Goal: Information Seeking & Learning: Learn about a topic

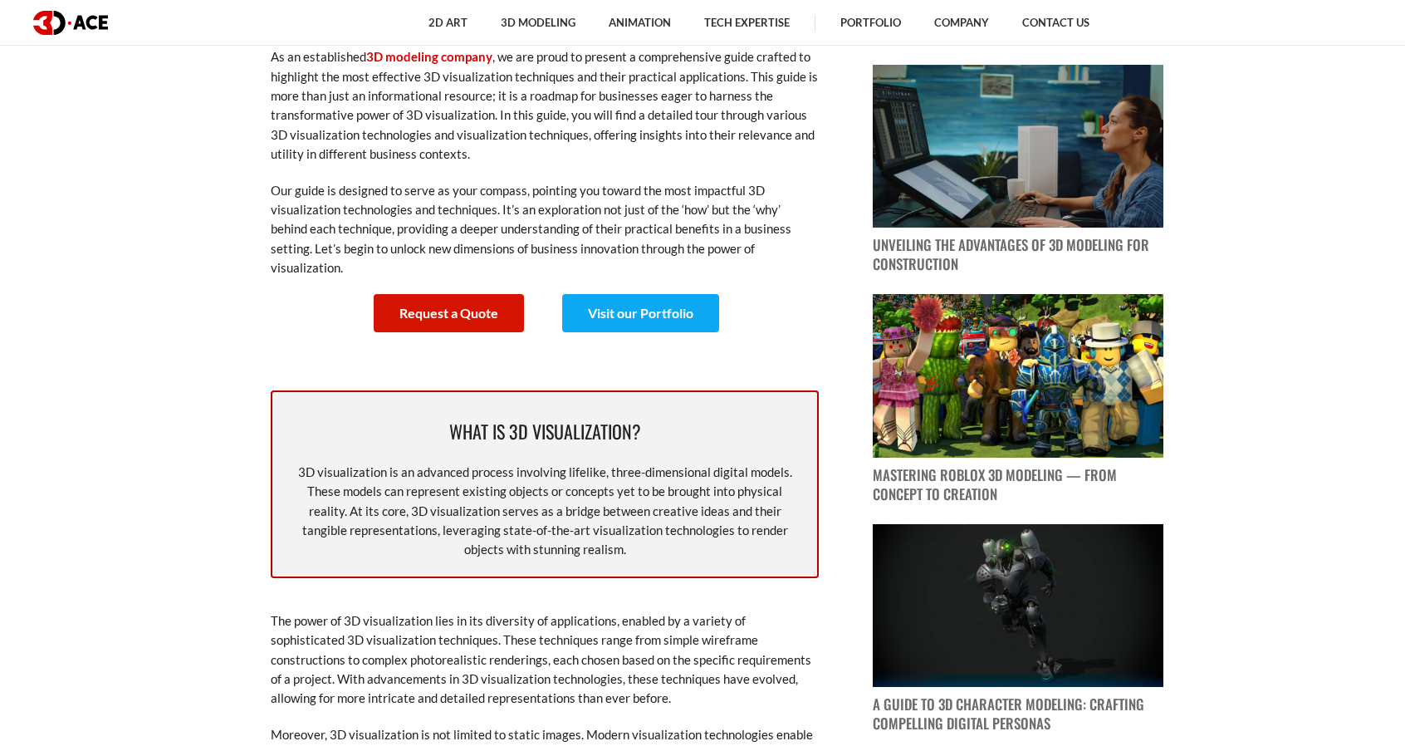
scroll to position [996, 0]
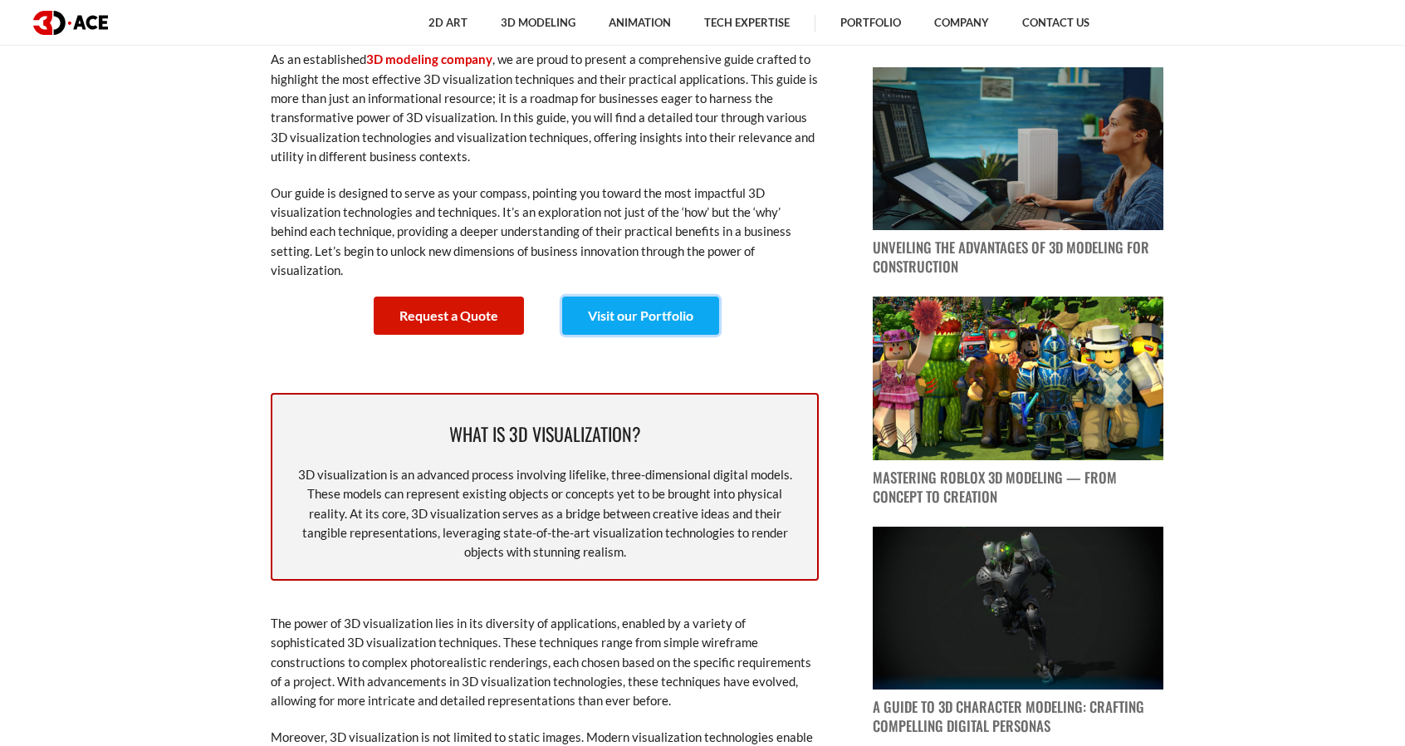
click at [643, 296] on link "Visit our Portfolio" at bounding box center [640, 315] width 157 height 38
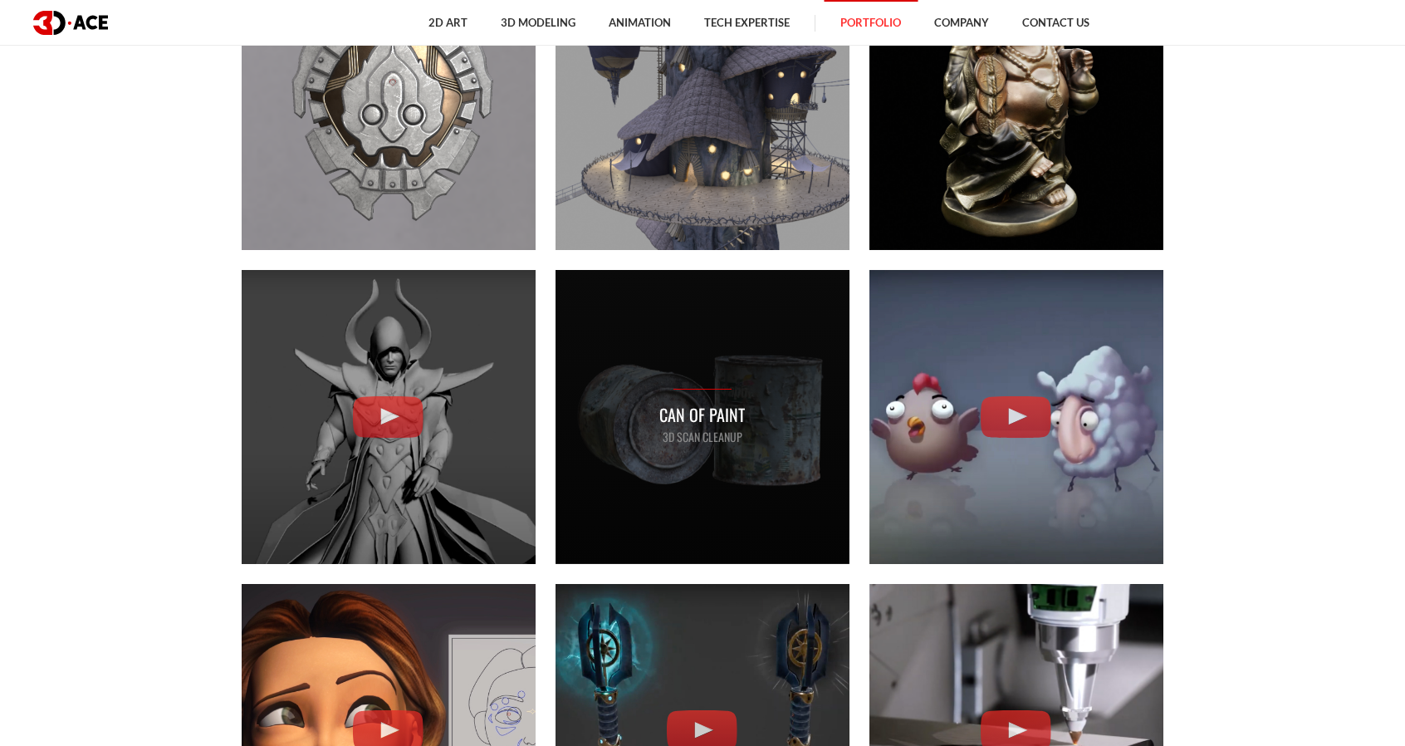
scroll to position [2712, 0]
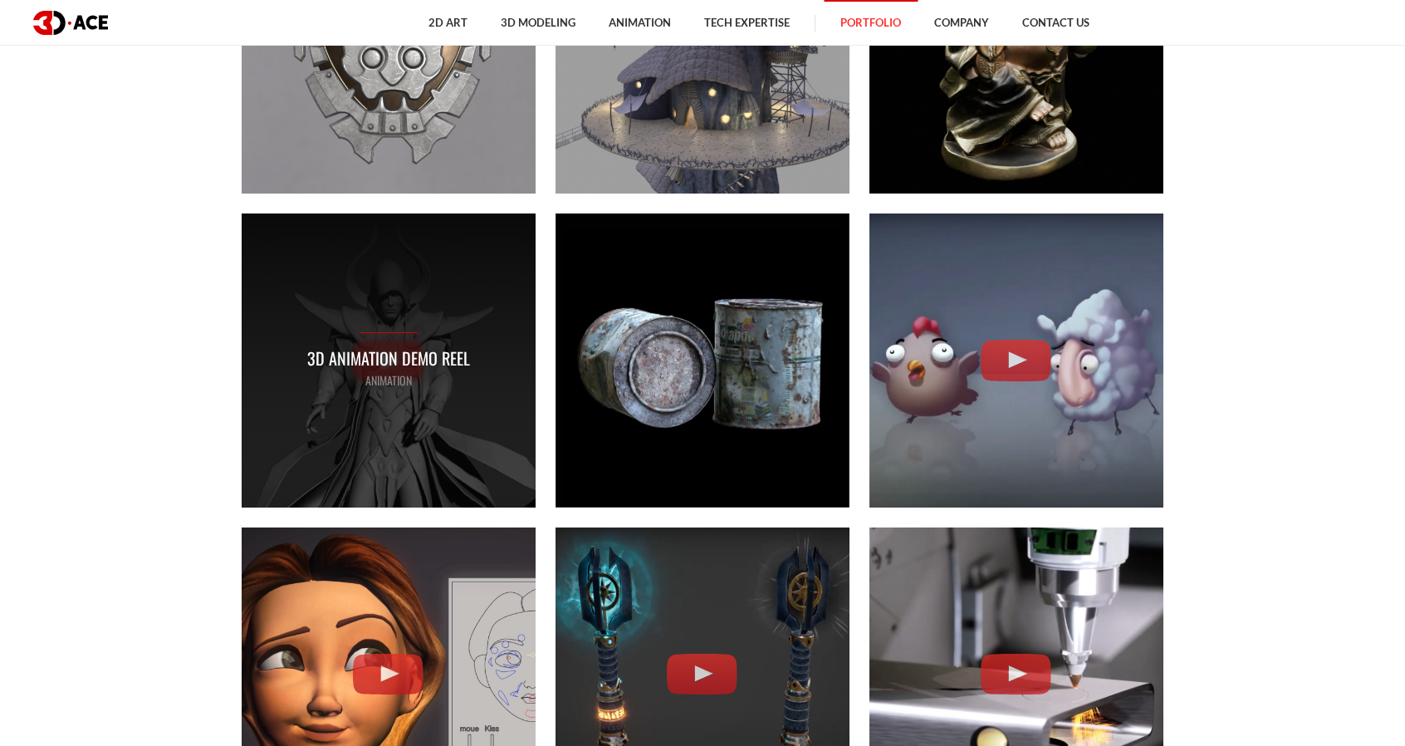
click at [419, 359] on p "3D Animation Demo Reel" at bounding box center [388, 358] width 163 height 26
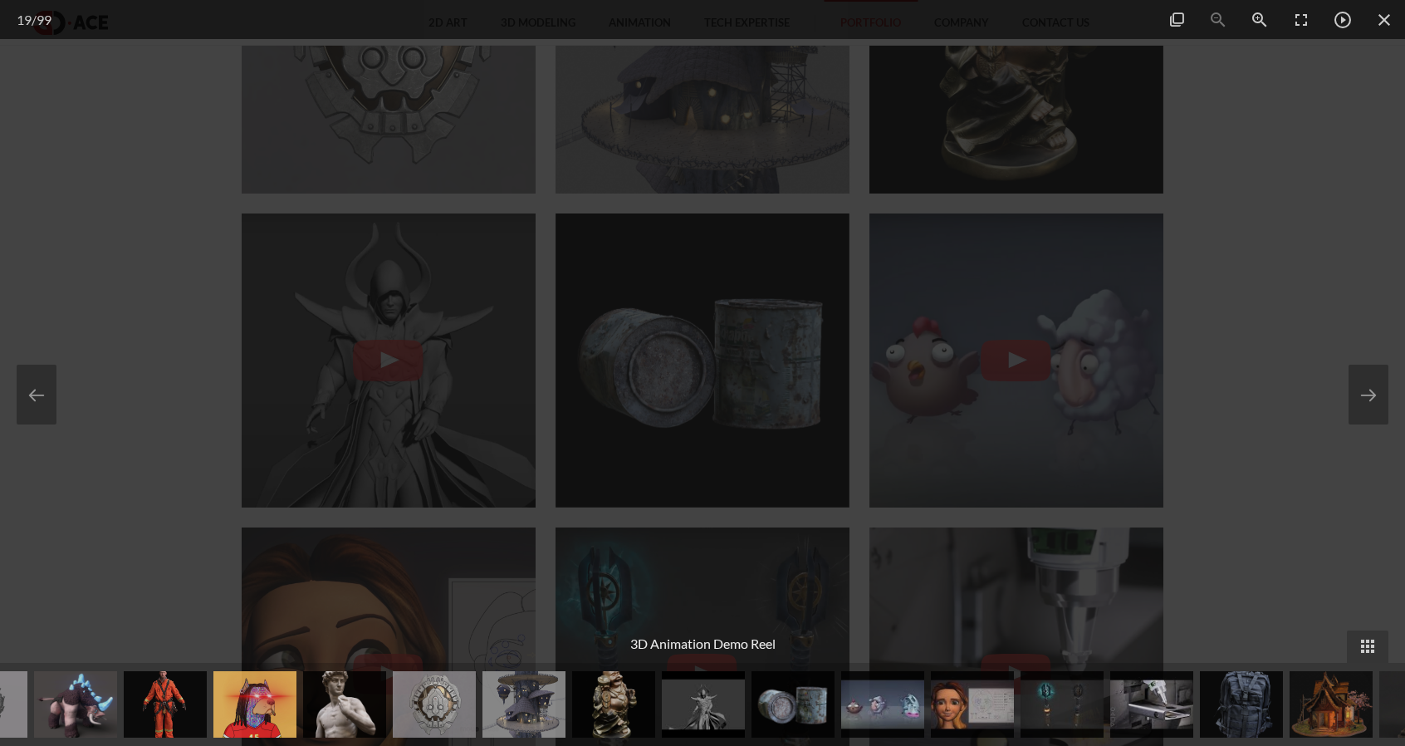
click at [1188, 316] on div at bounding box center [702, 373] width 1405 height 746
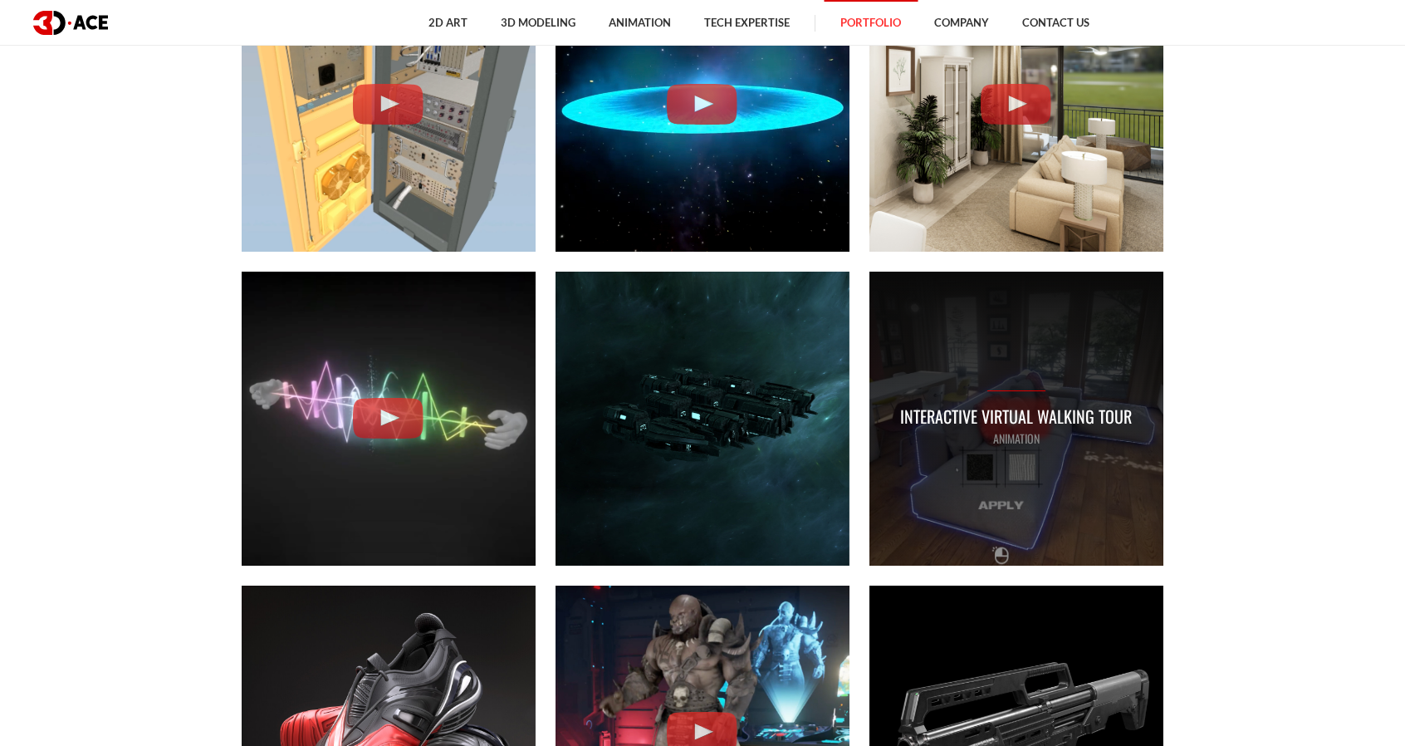
scroll to position [4224, 0]
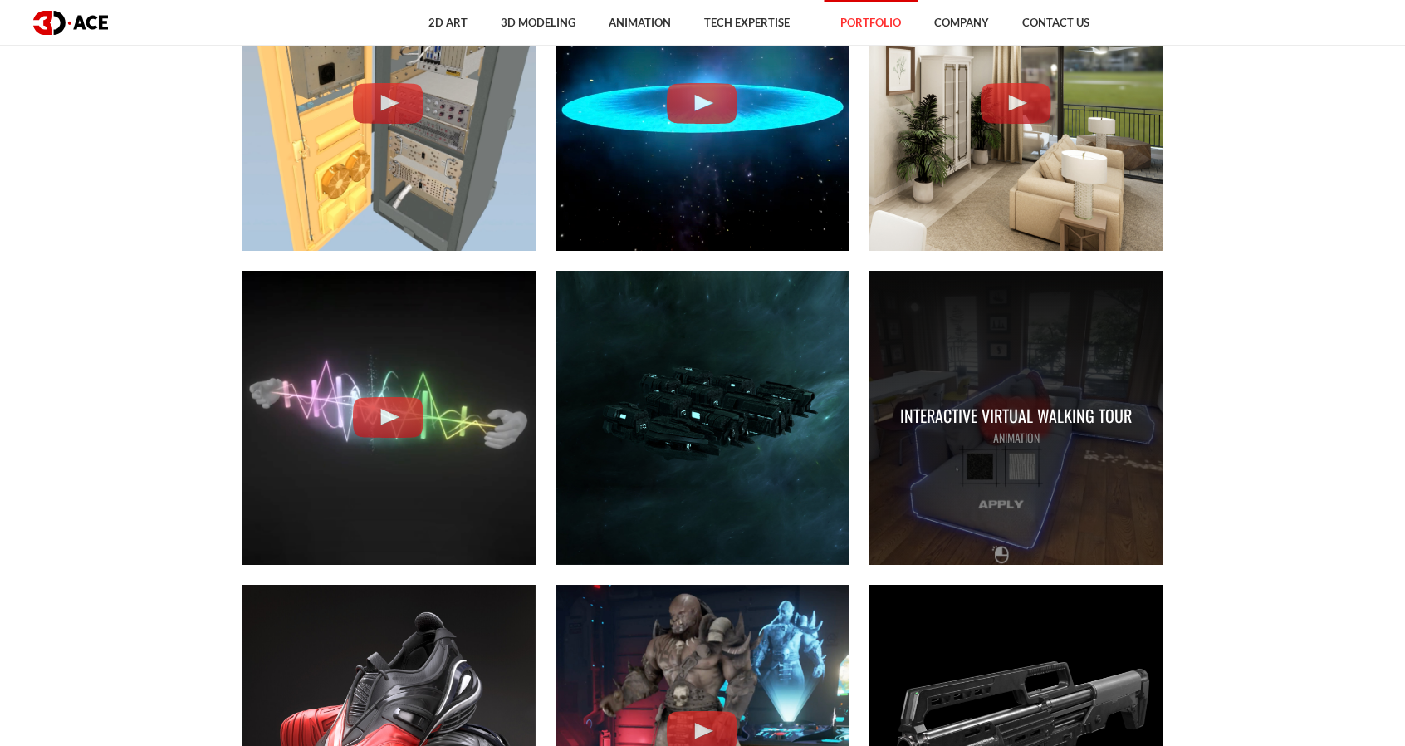
click at [1055, 426] on p "Interactive Virtual Walking Tour" at bounding box center [1016, 416] width 232 height 26
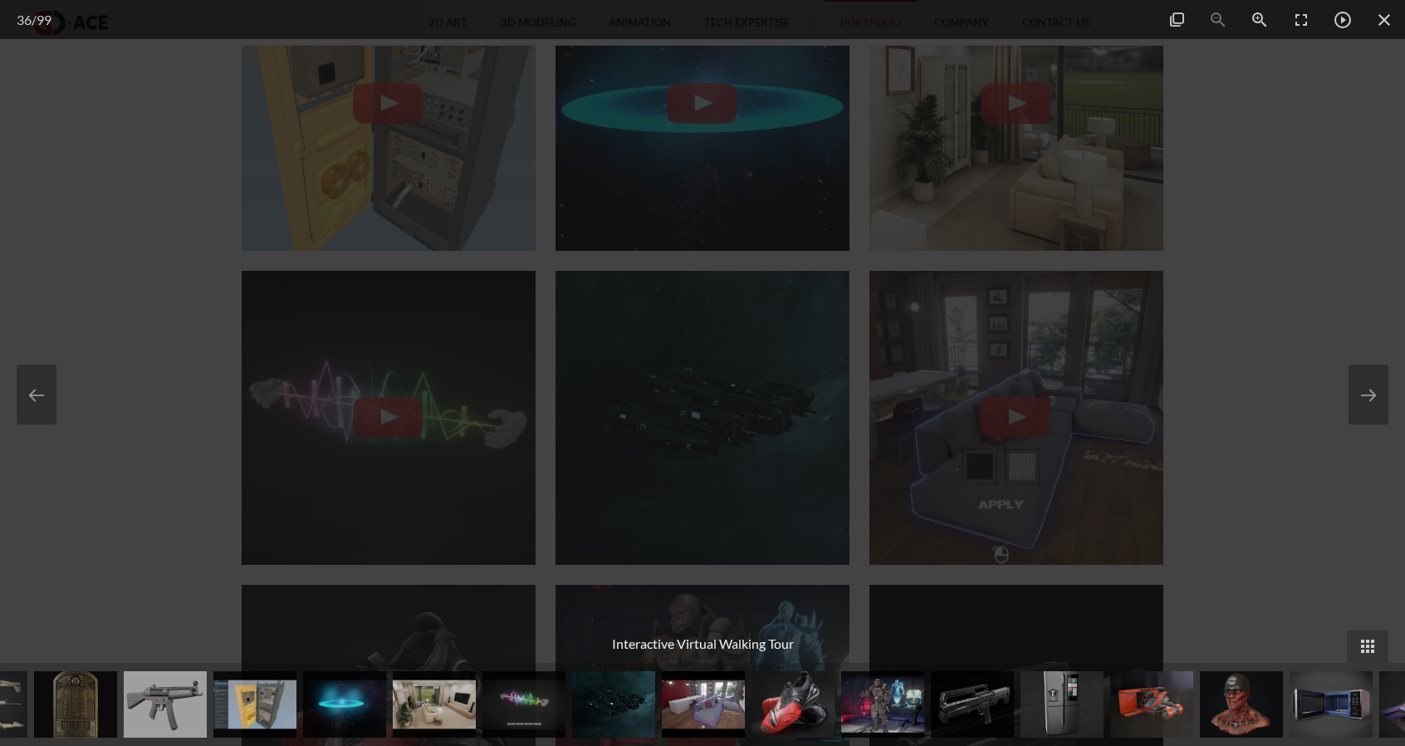
click at [1221, 140] on div at bounding box center [702, 373] width 1405 height 746
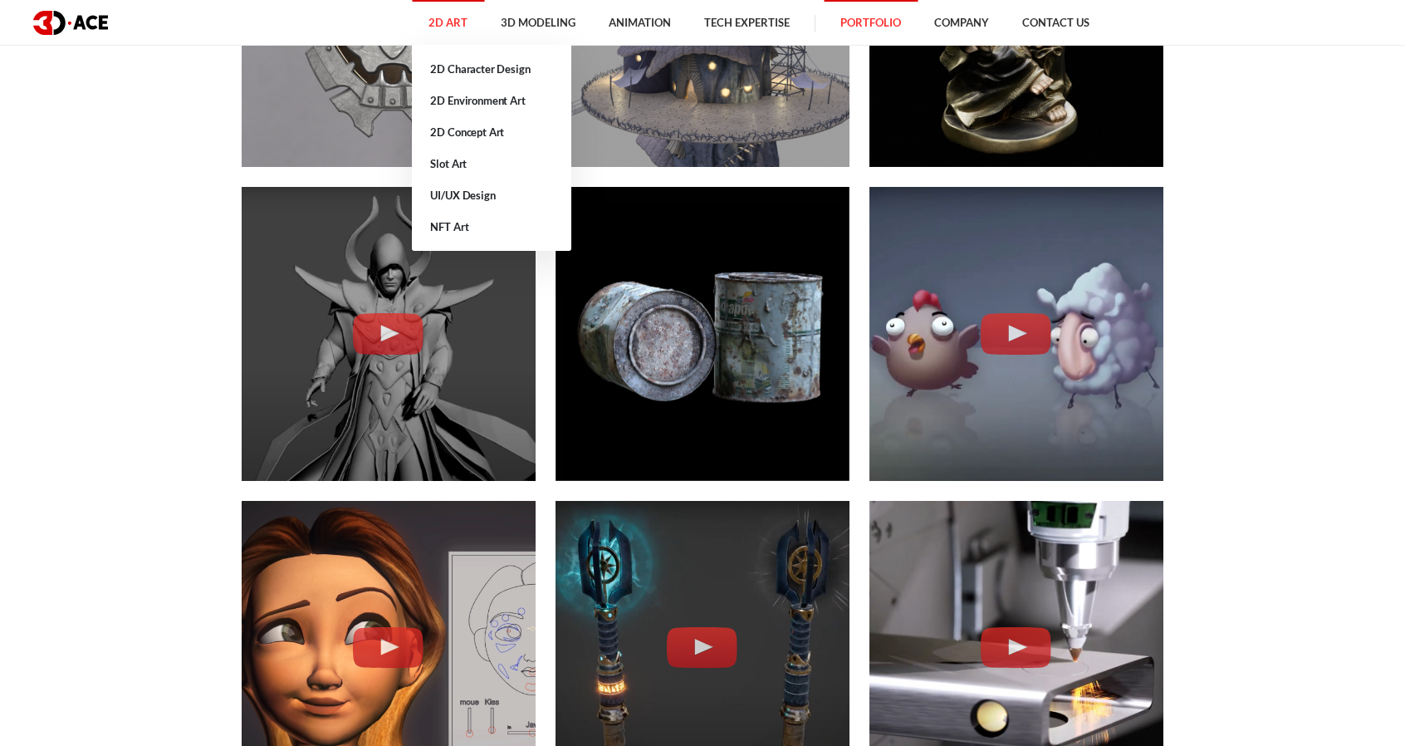
click at [438, 21] on link "2D Art" at bounding box center [448, 23] width 72 height 46
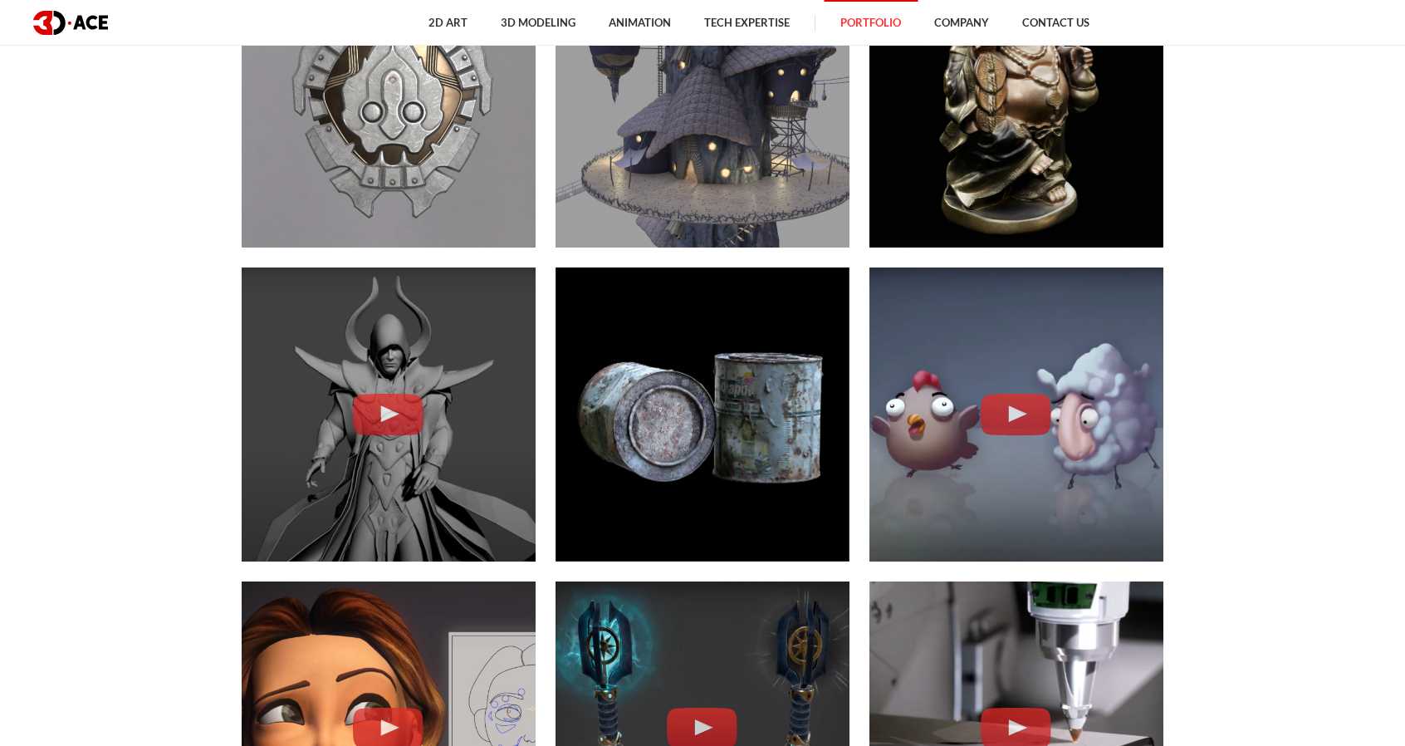
scroll to position [2656, 0]
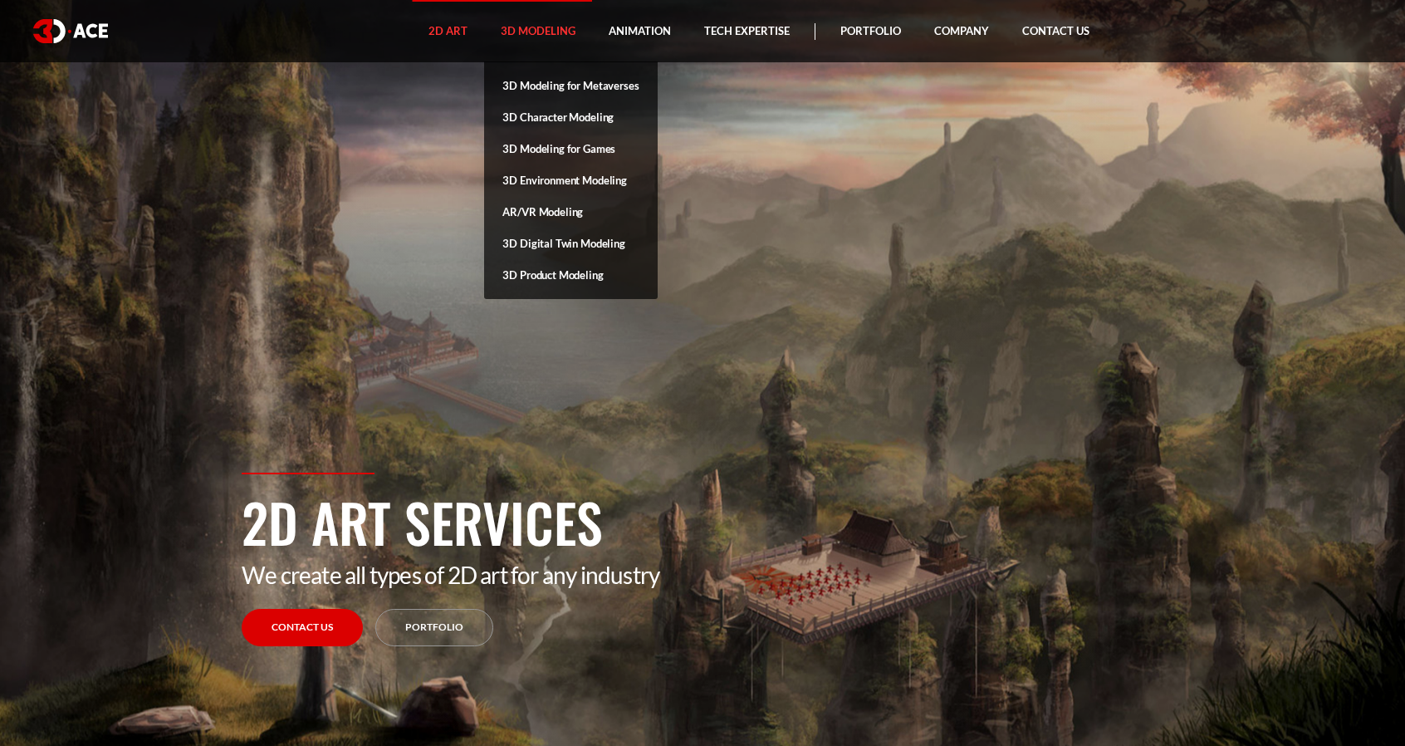
click at [517, 24] on link "3D Modeling" at bounding box center [538, 31] width 108 height 62
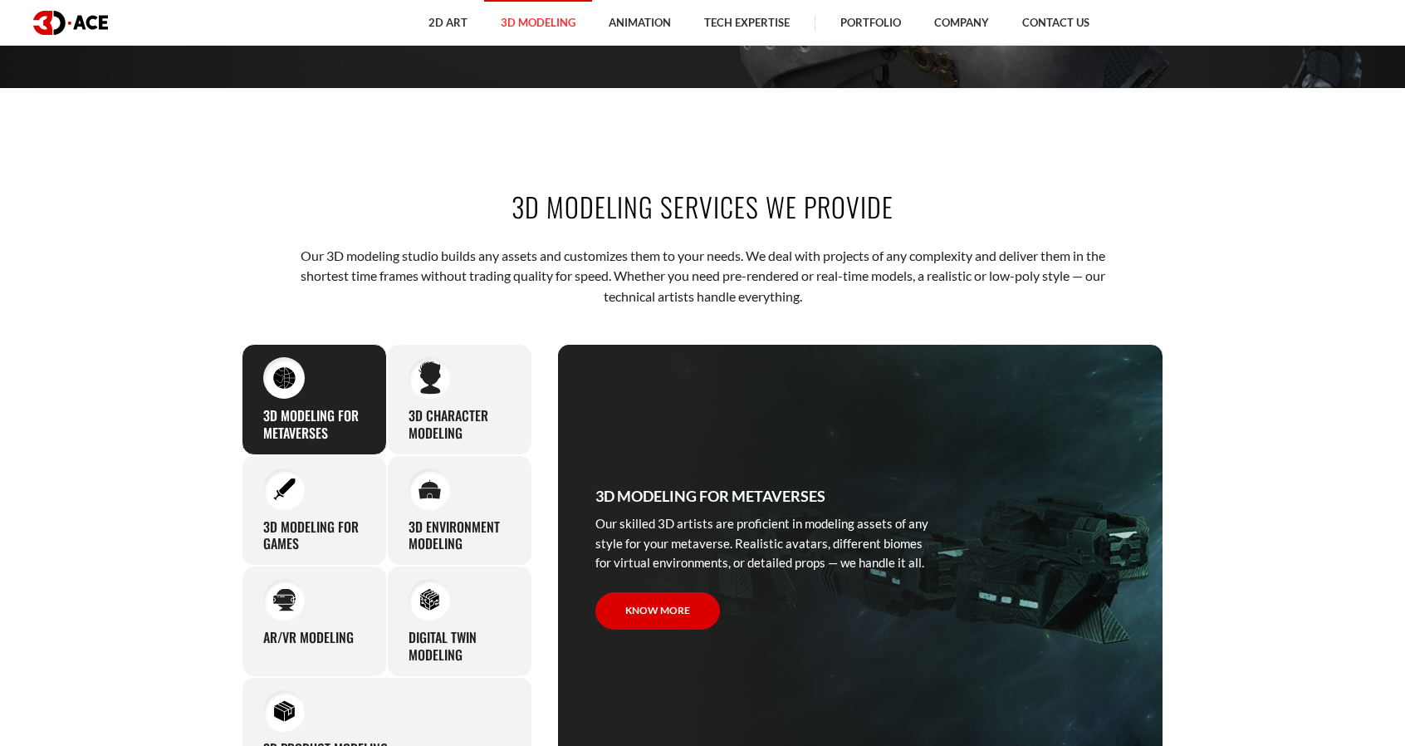
scroll to position [895, 0]
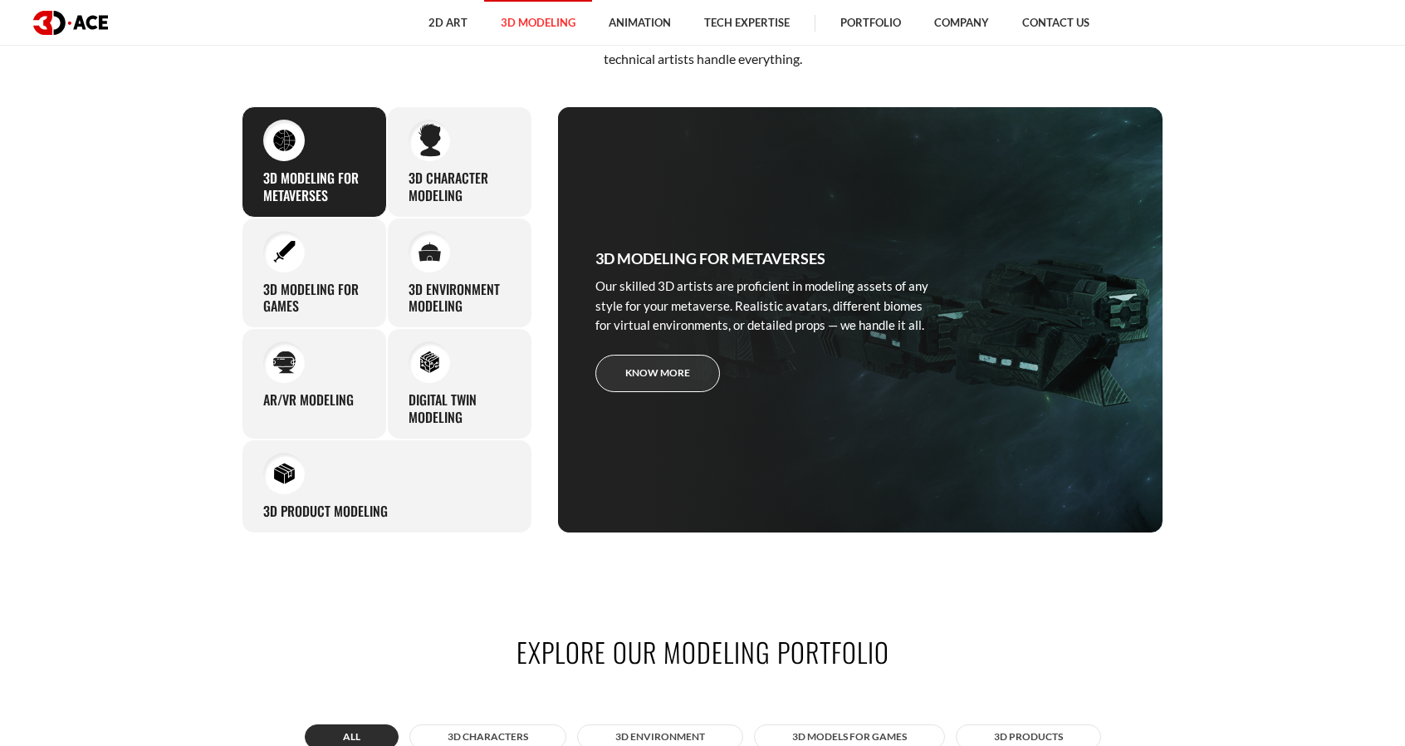
click at [680, 375] on link "Know more" at bounding box center [657, 373] width 125 height 37
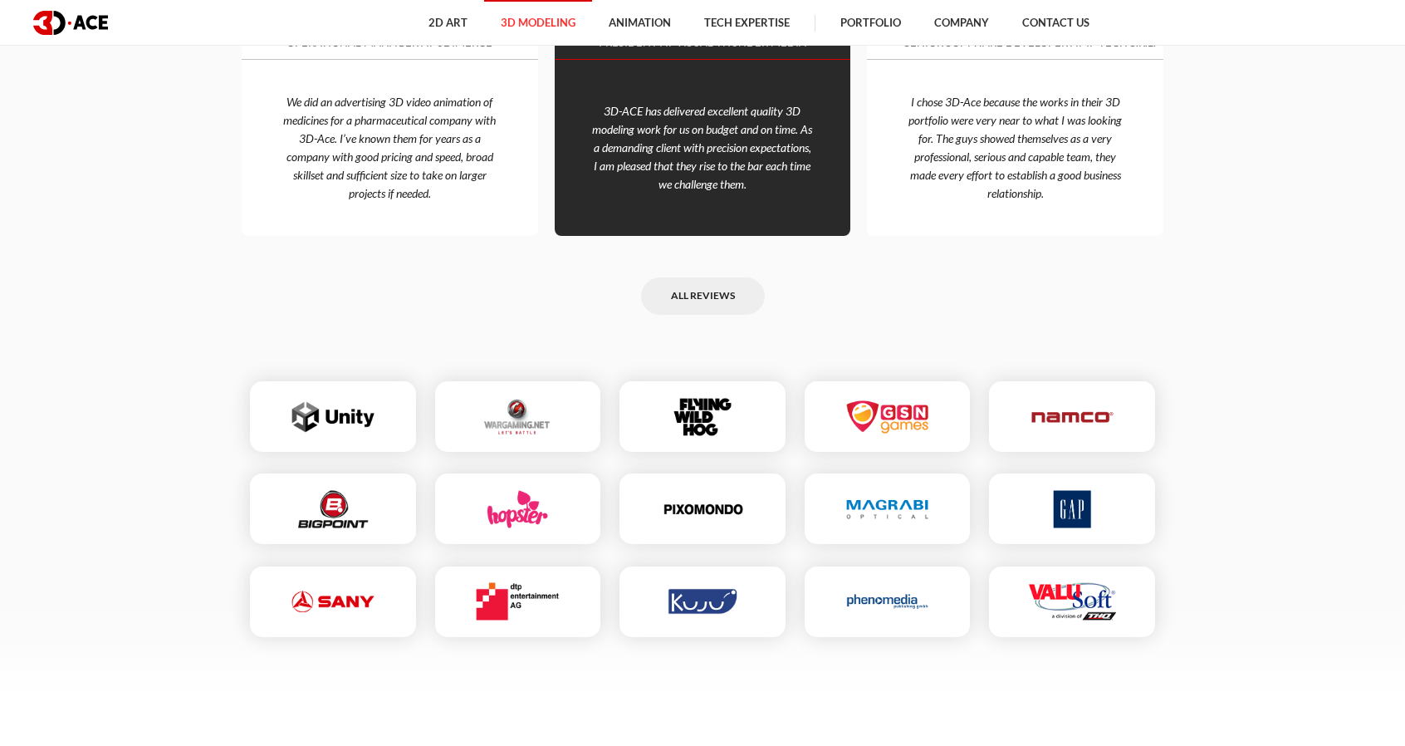
scroll to position [4144, 0]
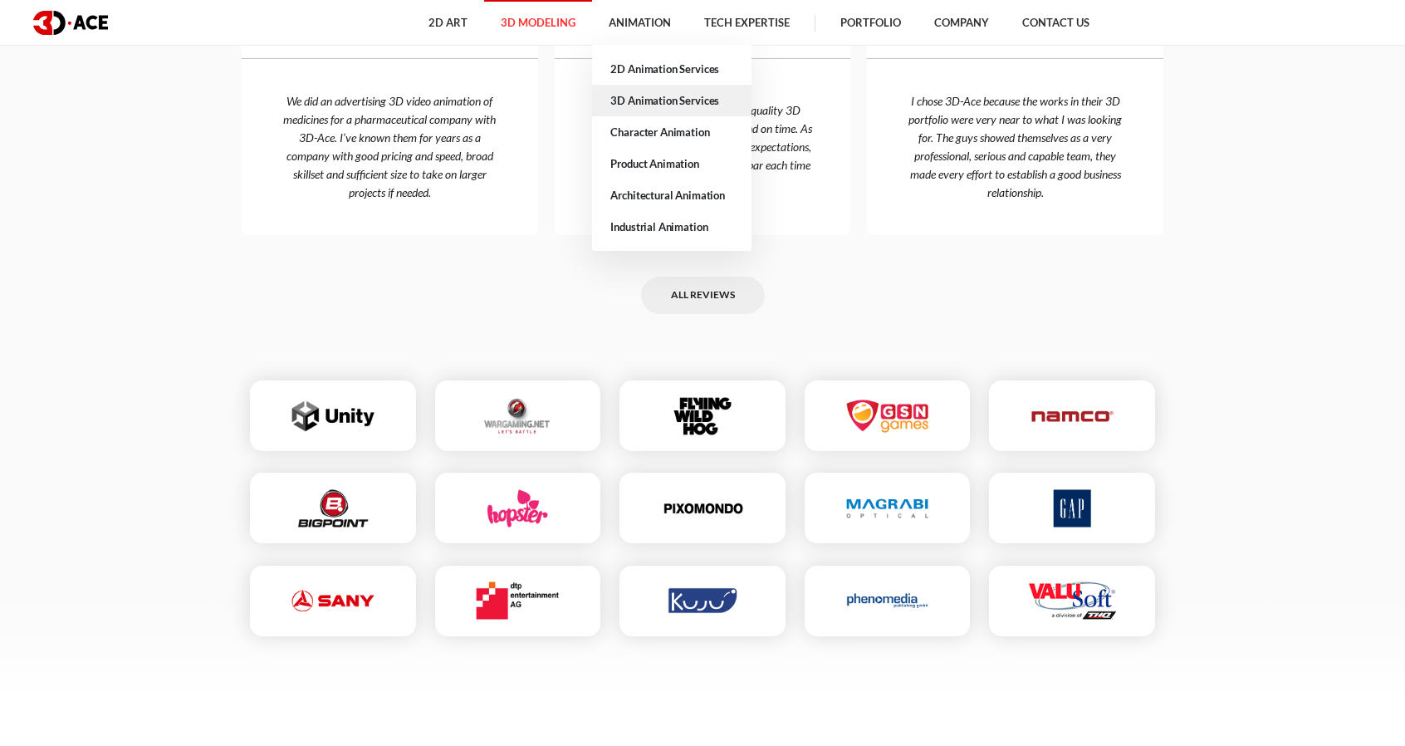
click at [666, 99] on link "3D Animation Services" at bounding box center [671, 101] width 159 height 32
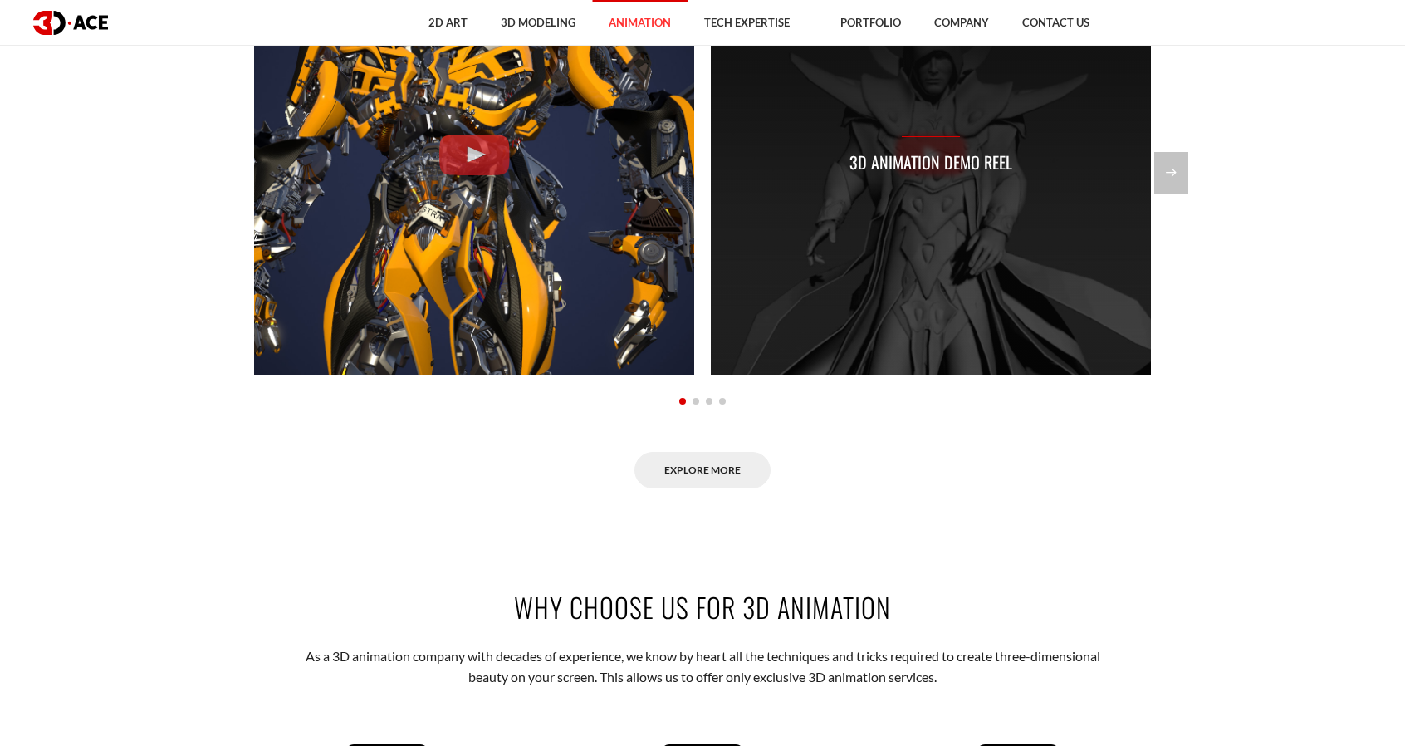
scroll to position [1760, 0]
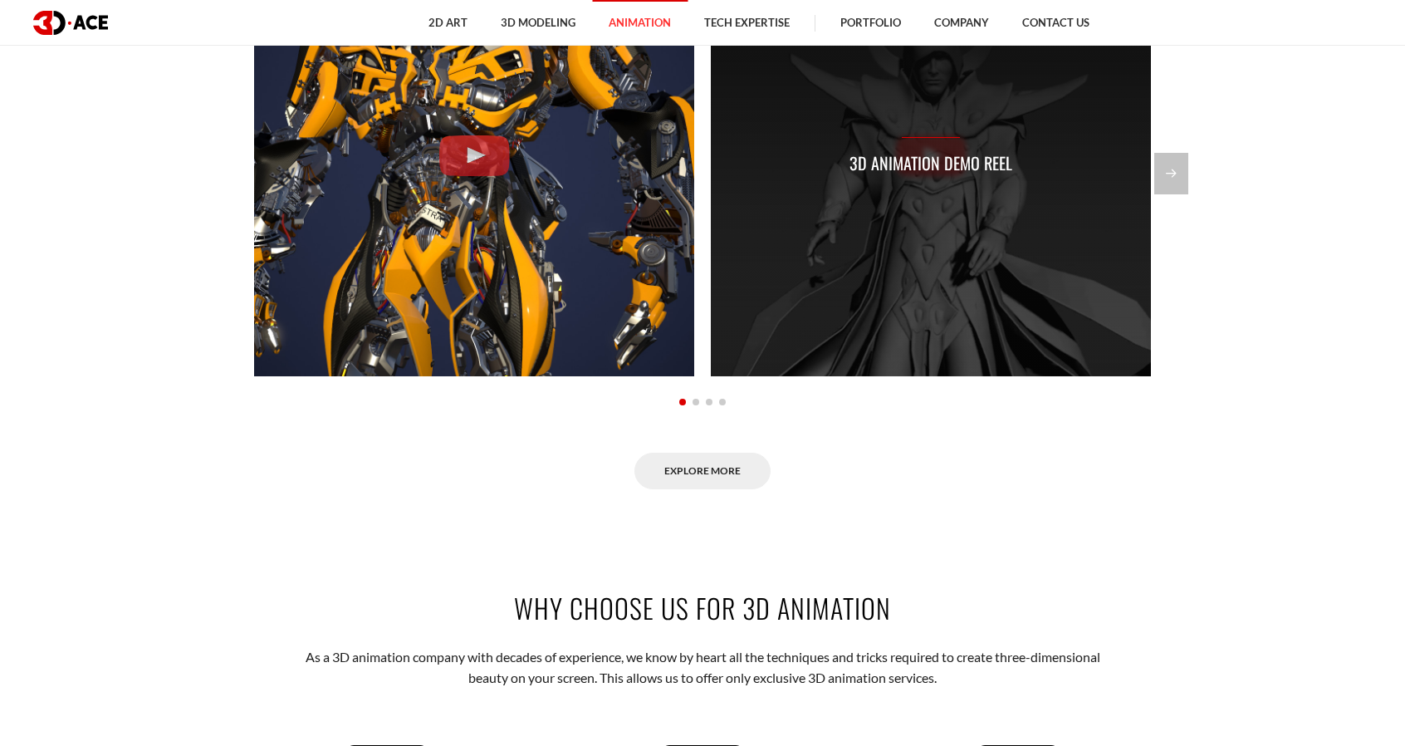
click at [942, 164] on p "3D Animation Demo Reel" at bounding box center [930, 163] width 163 height 26
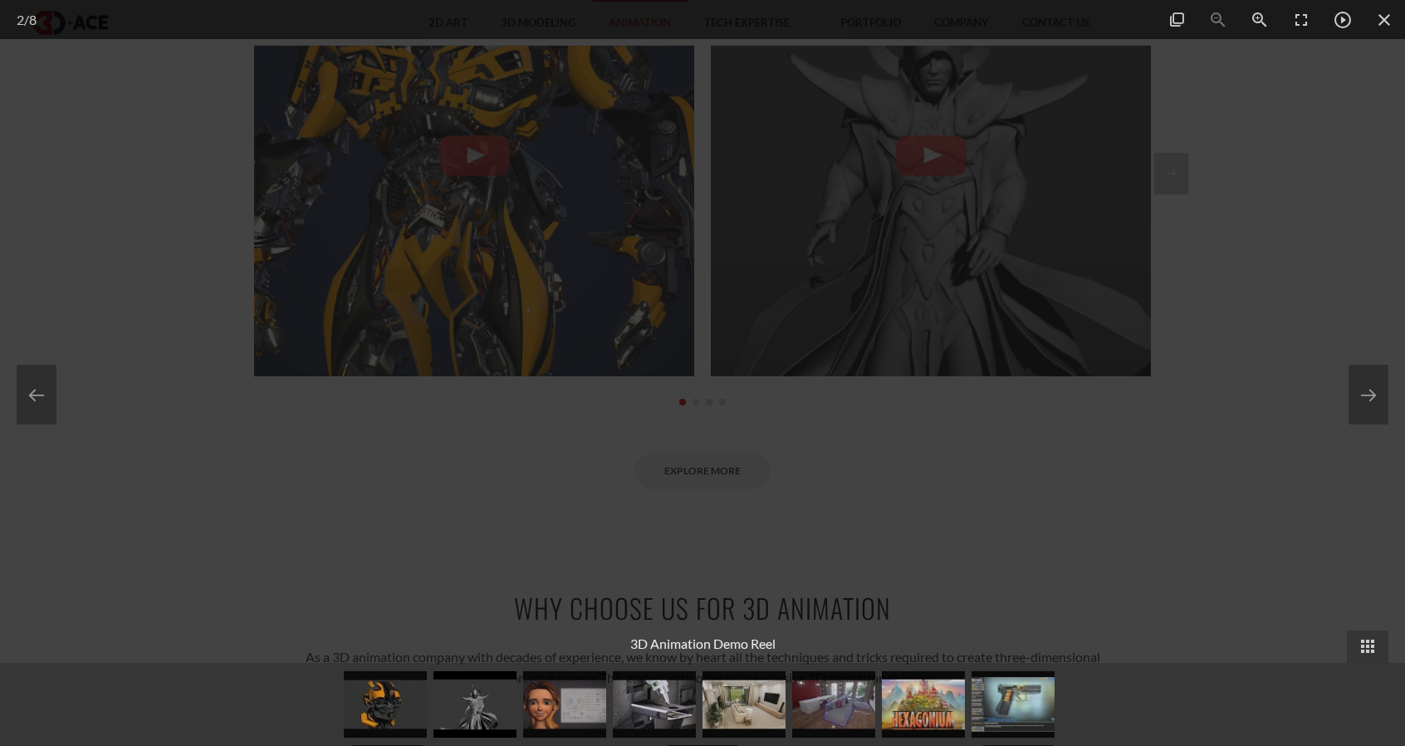
drag, startPoint x: 1070, startPoint y: 167, endPoint x: 962, endPoint y: 133, distance: 114.0
click at [1070, 167] on div at bounding box center [702, 373] width 1405 height 746
